Goal: Task Accomplishment & Management: Use online tool/utility

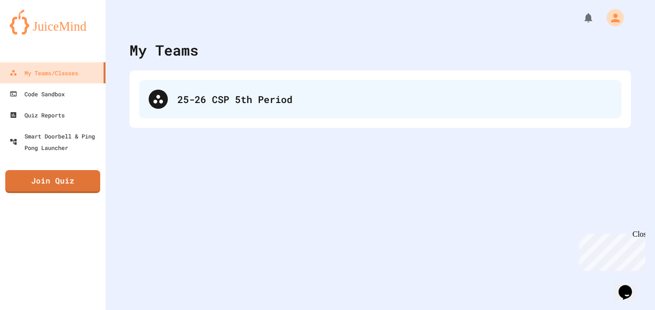
click at [311, 101] on div "25-26 CSP 5th Period" at bounding box center [395, 99] width 435 height 14
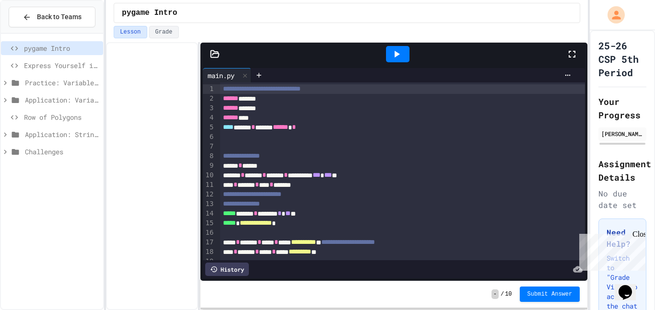
drag, startPoint x: 641, startPoint y: 233, endPoint x: 1193, endPoint y: 412, distance: 579.9
click at [641, 233] on div "Close" at bounding box center [639, 236] width 12 height 12
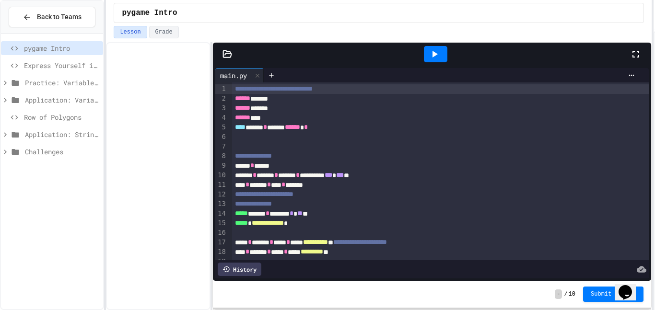
click at [655, 131] on div "**********" at bounding box center [327, 155] width 655 height 310
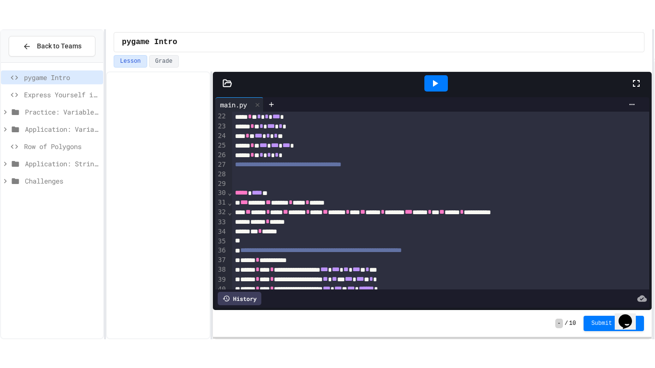
scroll to position [324, 0]
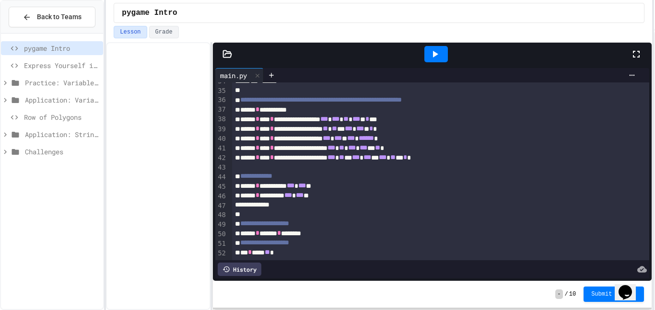
click at [447, 64] on div at bounding box center [436, 54] width 33 height 26
click at [428, 41] on div "Lesson Grade" at bounding box center [379, 34] width 546 height 16
click at [435, 51] on icon at bounding box center [435, 54] width 12 height 12
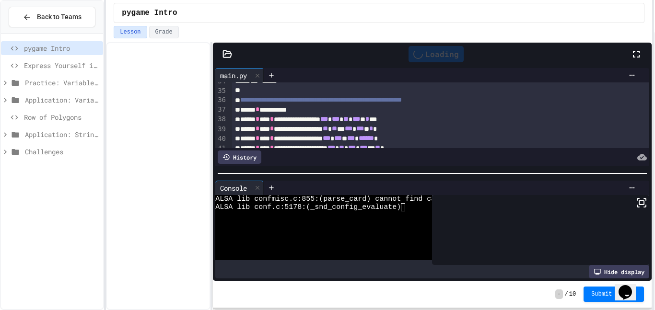
click at [633, 52] on icon at bounding box center [636, 54] width 7 height 7
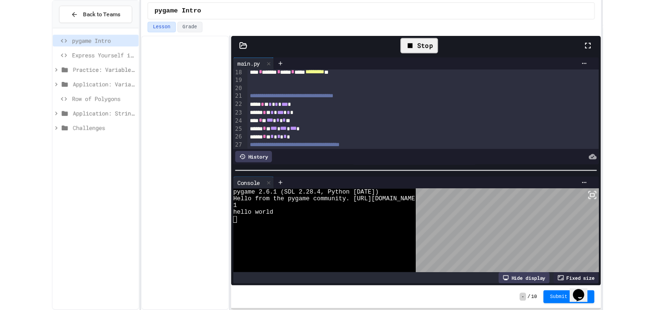
scroll to position [278, 0]
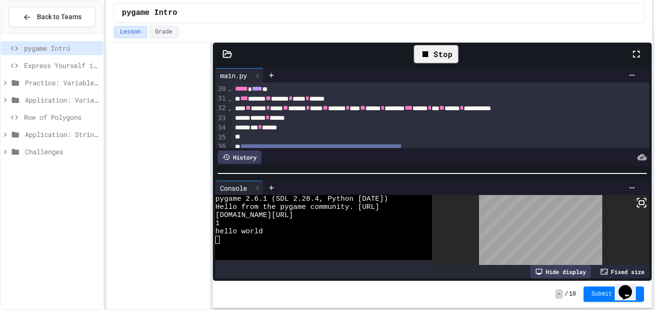
click at [439, 55] on div "Stop" at bounding box center [436, 54] width 45 height 18
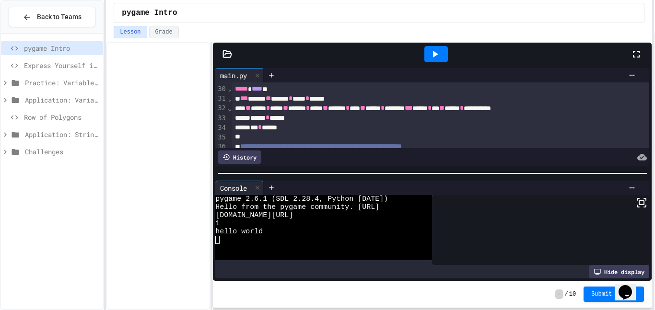
click at [63, 117] on span "Row of Polygons" at bounding box center [61, 117] width 75 height 10
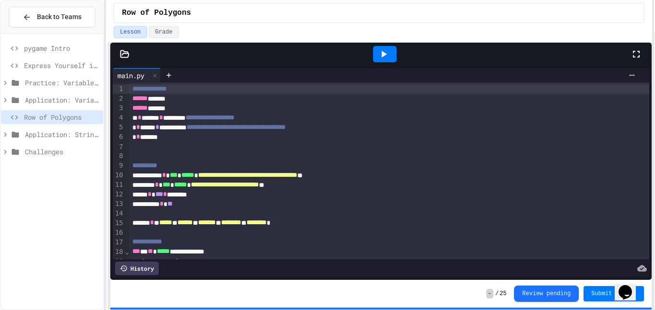
click at [110, 150] on div "**********" at bounding box center [379, 176] width 546 height 268
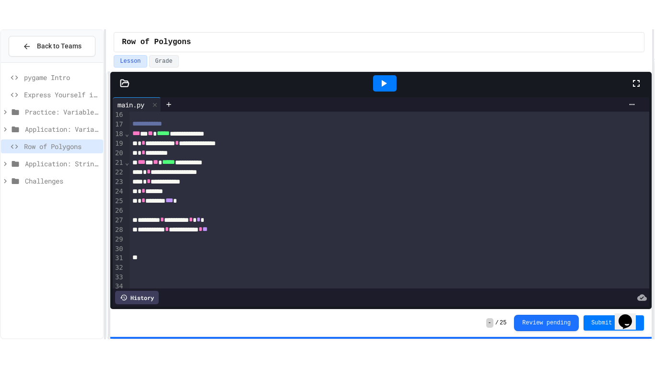
scroll to position [153, 0]
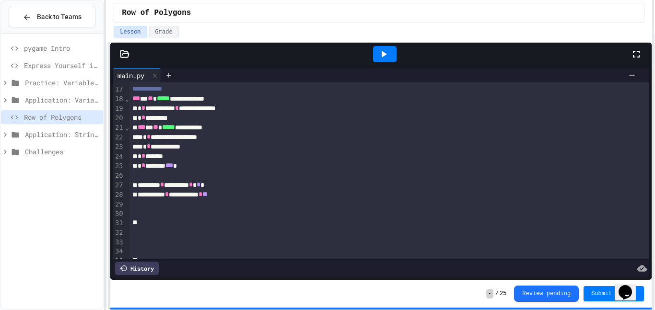
click at [637, 51] on icon at bounding box center [637, 54] width 12 height 12
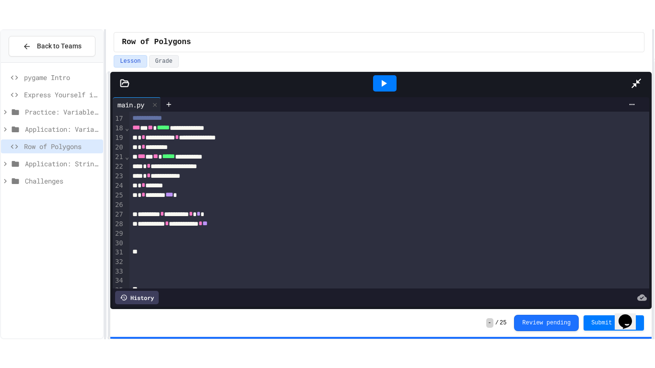
scroll to position [87, 0]
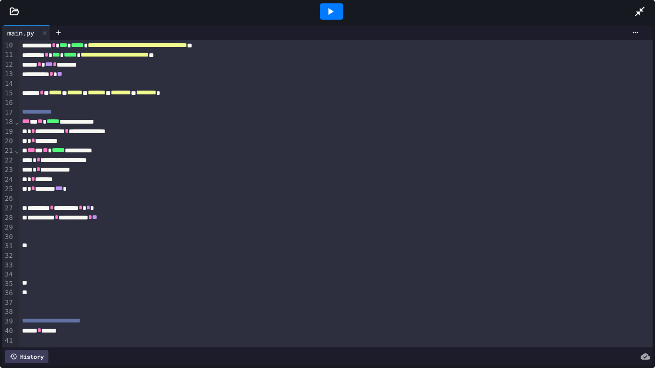
click at [326, 12] on icon at bounding box center [331, 12] width 12 height 12
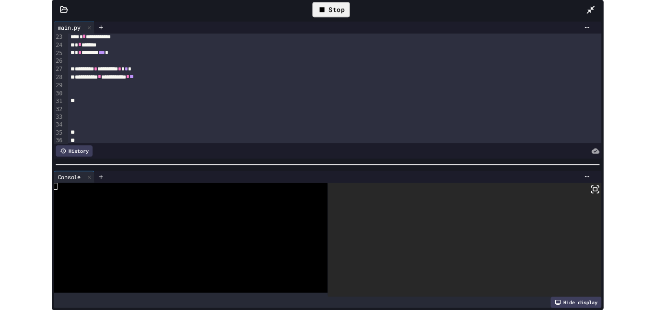
scroll to position [0, 0]
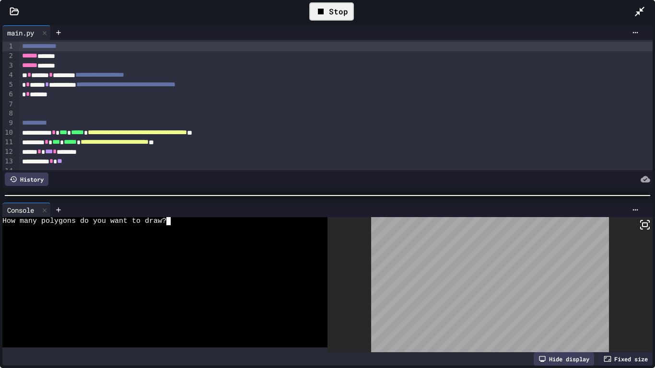
click at [181, 220] on div "How many polygons do you want to draw?" at bounding box center [159, 221] width 315 height 8
click at [134, 230] on div "Enter the number of sides:" at bounding box center [159, 229] width 315 height 8
click at [649, 228] on icon at bounding box center [646, 225] width 12 height 12
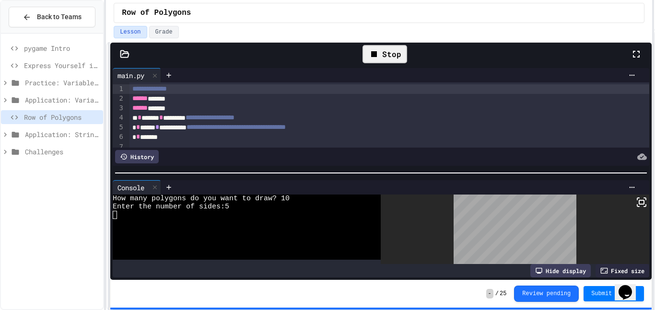
click at [386, 52] on div "Stop" at bounding box center [385, 54] width 45 height 18
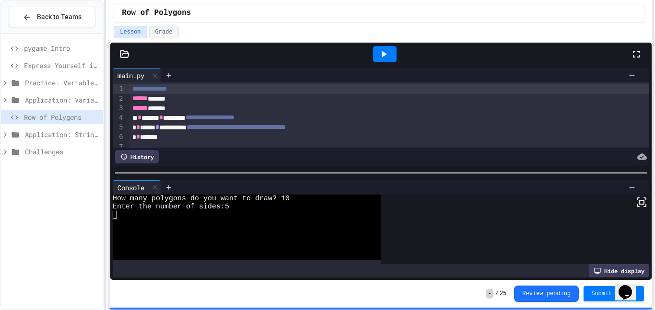
click at [300, 195] on div "How many polygons do you want to draw? 10" at bounding box center [242, 199] width 259 height 8
click at [309, 198] on div "How many polygons do you want to draw? 10" at bounding box center [242, 199] width 259 height 8
click at [391, 51] on div at bounding box center [385, 54] width 24 height 16
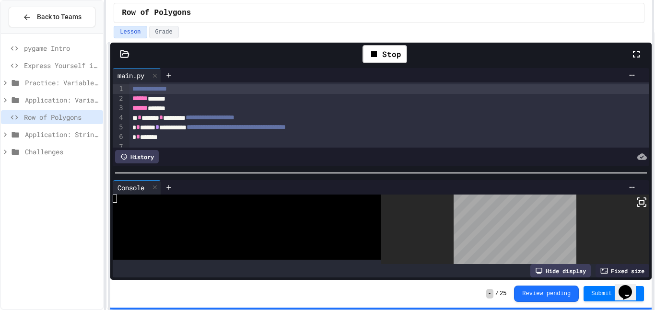
click at [643, 53] on div at bounding box center [641, 54] width 21 height 28
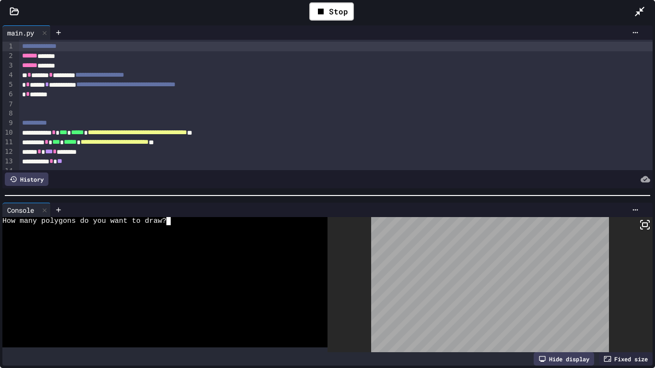
click at [184, 225] on div at bounding box center [159, 229] width 315 height 8
click at [642, 219] on icon at bounding box center [646, 225] width 12 height 12
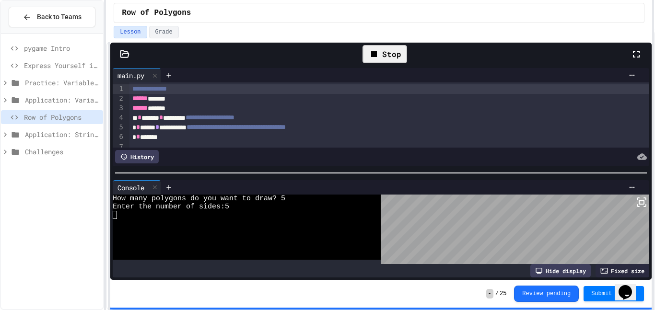
click at [390, 54] on div "Stop" at bounding box center [385, 54] width 45 height 18
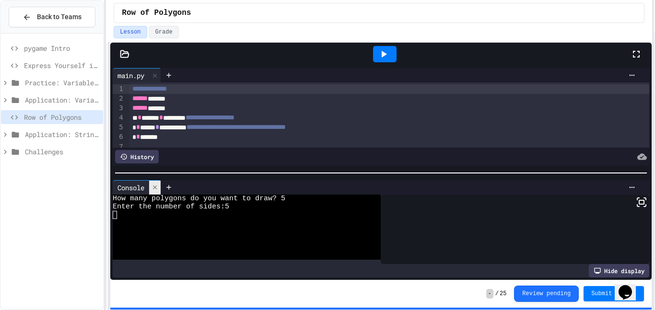
click at [159, 191] on div at bounding box center [155, 188] width 12 height 14
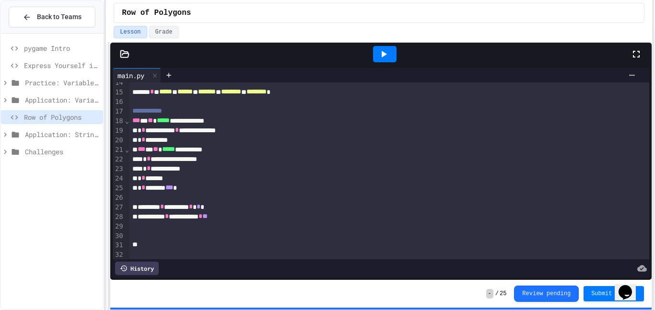
scroll to position [138, 0]
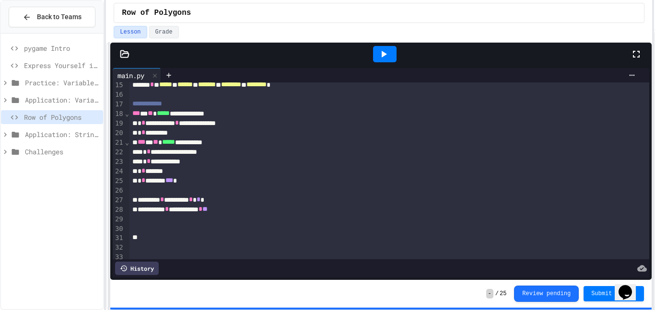
click at [189, 184] on div "* * ******** *** *" at bounding box center [390, 181] width 521 height 10
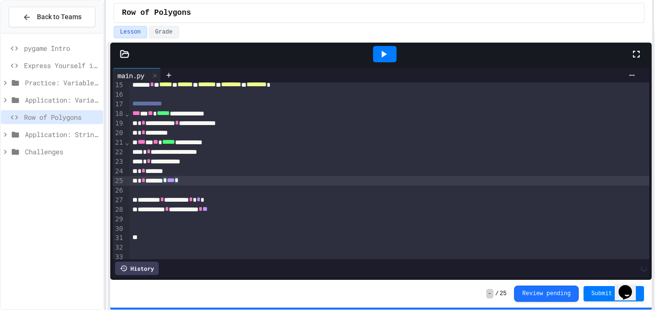
click at [347, 58] on div at bounding box center [385, 54] width 492 height 26
click at [390, 56] on div at bounding box center [385, 54] width 24 height 16
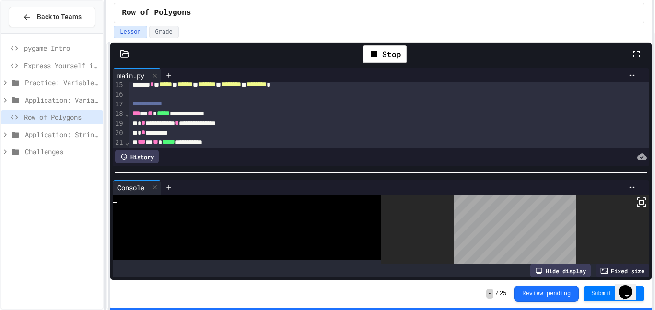
click at [629, 52] on div "Stop" at bounding box center [385, 54] width 492 height 28
click at [639, 53] on icon at bounding box center [636, 54] width 7 height 7
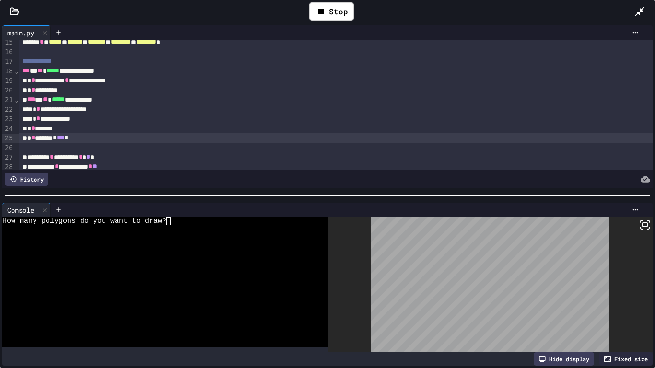
click at [223, 224] on div "How many polygons do you want to draw?" at bounding box center [159, 221] width 315 height 8
click at [642, 229] on icon at bounding box center [642, 228] width 2 height 2
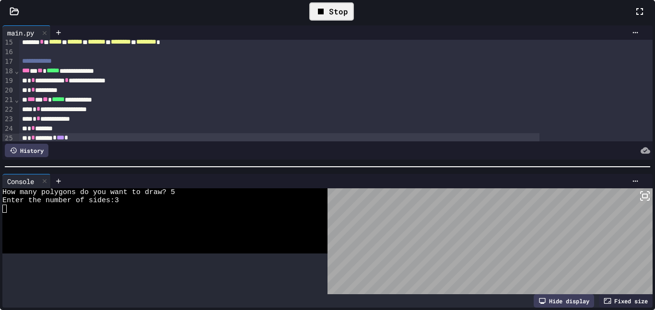
click at [354, 21] on div "Stop" at bounding box center [331, 11] width 45 height 18
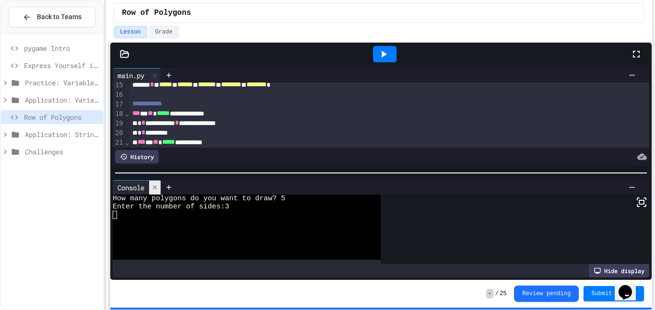
click at [158, 184] on icon at bounding box center [155, 187] width 7 height 7
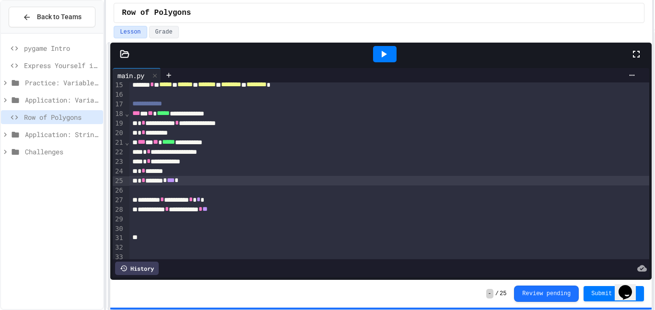
click at [217, 183] on div "* * ******* * *** *" at bounding box center [390, 181] width 521 height 10
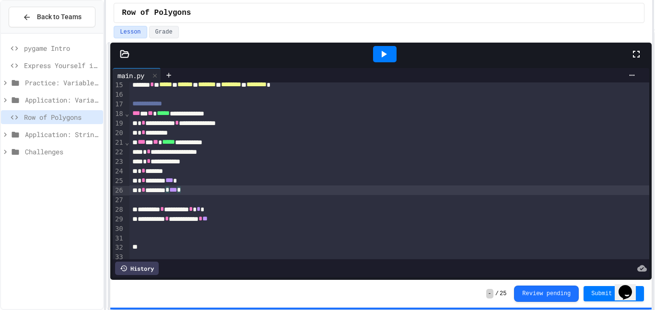
click at [371, 36] on div "Lesson Grade" at bounding box center [379, 32] width 531 height 12
click at [388, 50] on icon at bounding box center [384, 54] width 12 height 12
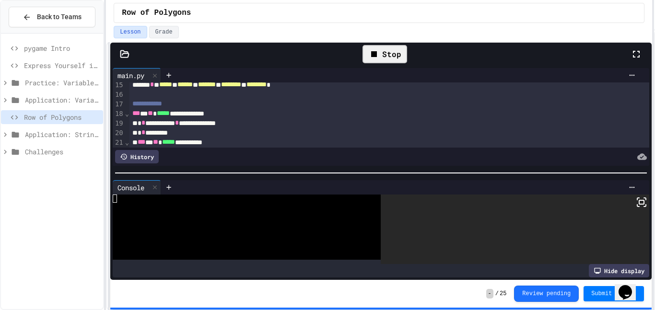
click at [636, 53] on icon at bounding box center [637, 54] width 12 height 12
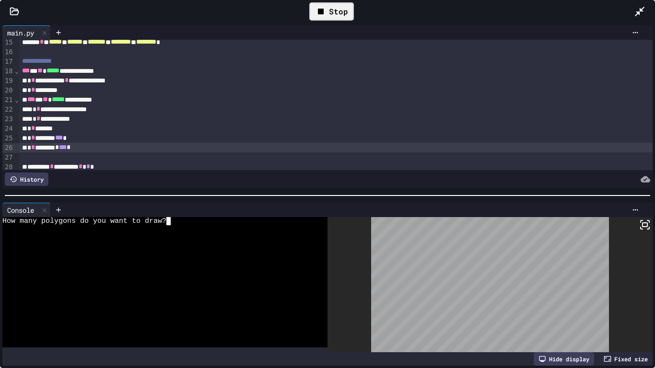
click at [199, 218] on div "How many polygons do you want to draw?" at bounding box center [159, 221] width 315 height 8
click at [643, 225] on icon at bounding box center [646, 225] width 12 height 12
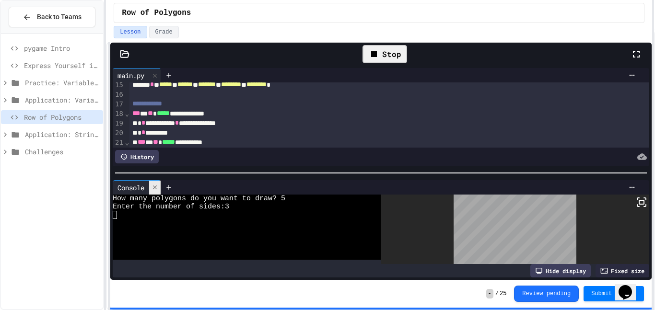
click at [157, 189] on icon at bounding box center [155, 187] width 7 height 7
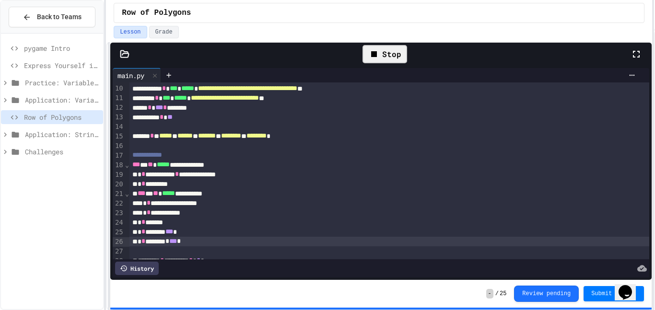
scroll to position [87, 0]
click at [399, 55] on div "Stop" at bounding box center [385, 54] width 45 height 18
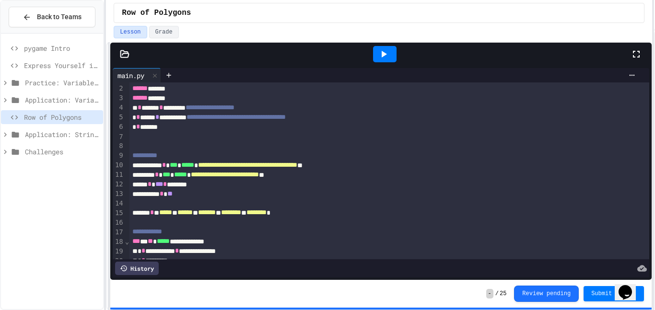
scroll to position [0, 0]
